Goal: Navigation & Orientation: Find specific page/section

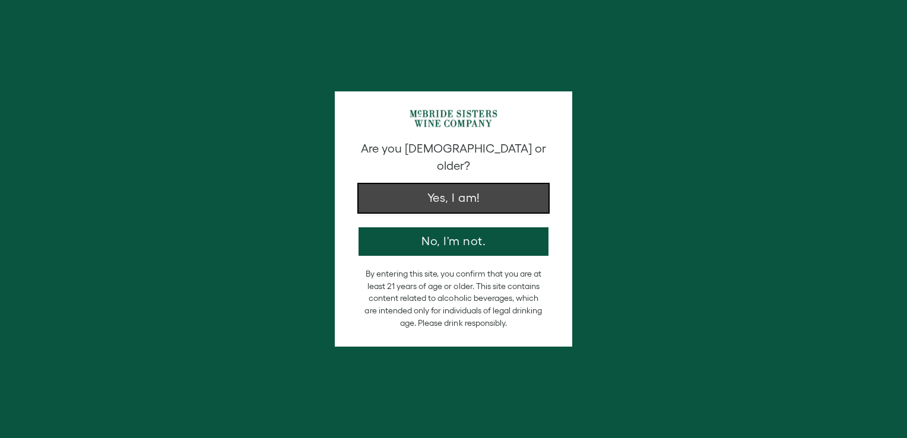
click at [403, 184] on button "Yes, I am!" at bounding box center [454, 198] width 190 height 29
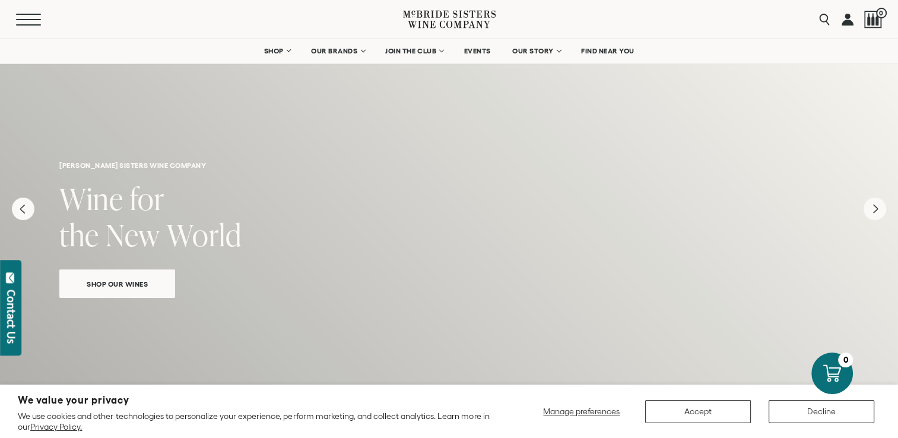
click at [28, 17] on button "Menu" at bounding box center [37, 20] width 43 height 12
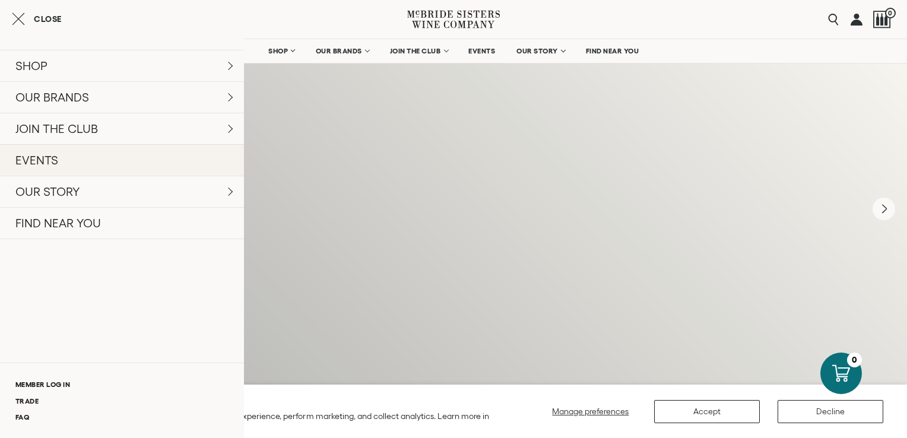
click at [43, 176] on link "EVENTS" at bounding box center [122, 159] width 244 height 31
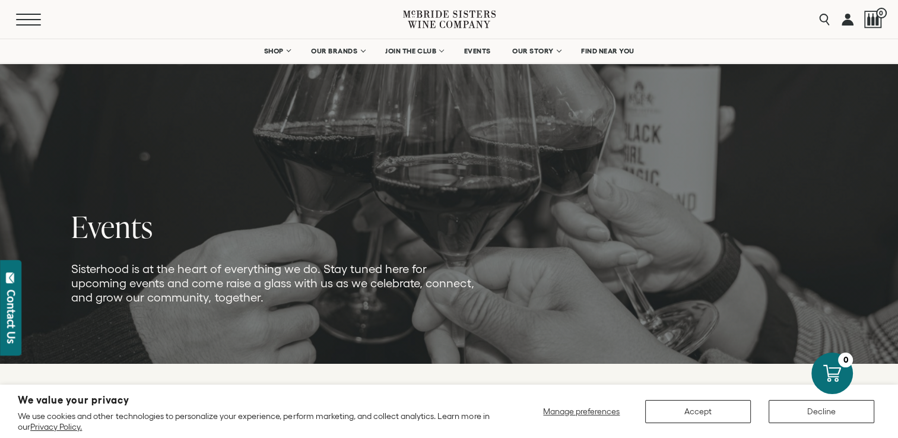
click at [41, 19] on span "Mobile Menu Trigger" at bounding box center [28, 19] width 25 height 1
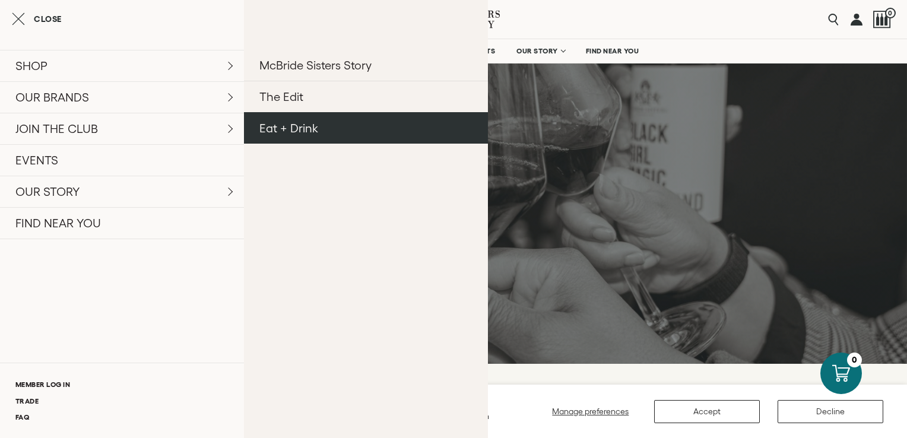
click at [244, 144] on link "Eat + Drink" at bounding box center [366, 127] width 244 height 31
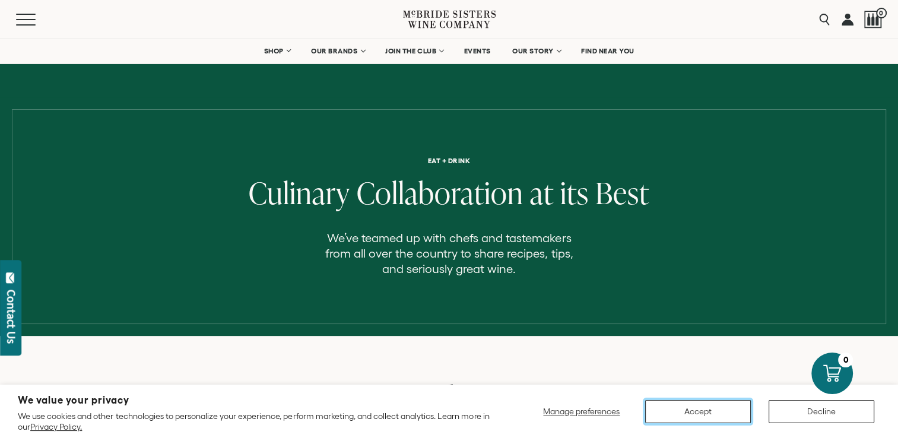
click at [676, 412] on button "Accept" at bounding box center [698, 411] width 106 height 23
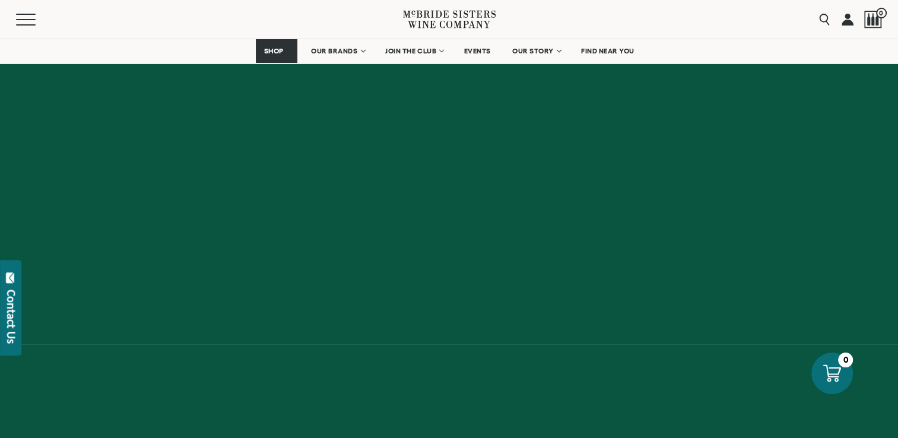
scroll to position [4946, 0]
